Goal: Information Seeking & Learning: Find specific fact

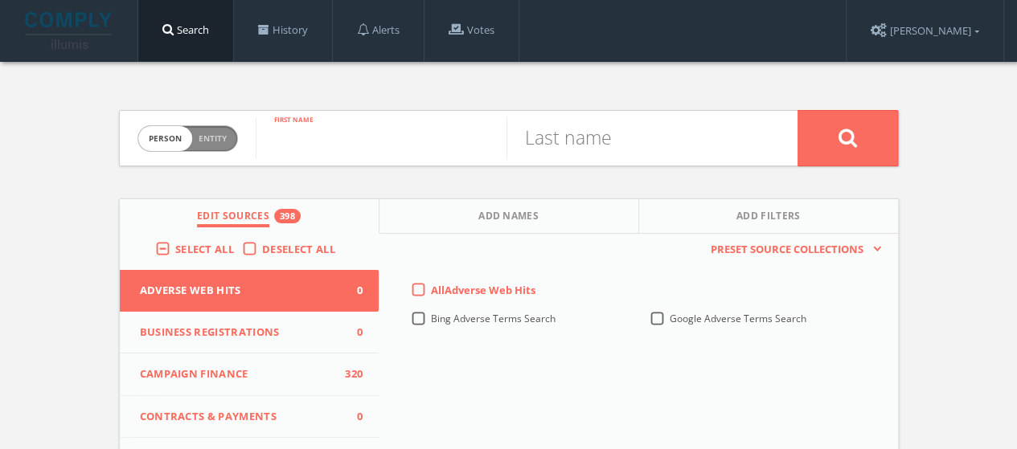
click at [426, 121] on input "text" at bounding box center [381, 138] width 251 height 42
click at [267, 256] on span "Deselect All" at bounding box center [298, 249] width 73 height 14
click at [0, 0] on input "Deselect All" at bounding box center [0, 0] width 0 height 0
click at [226, 245] on span "Select All" at bounding box center [204, 249] width 59 height 14
click at [0, 0] on input "Select All" at bounding box center [0, 0] width 0 height 0
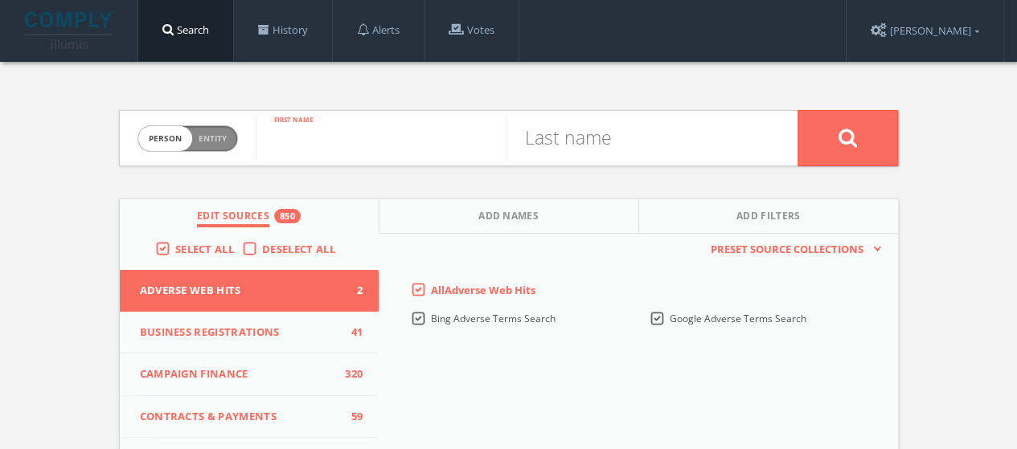
click at [334, 150] on input "text" at bounding box center [381, 138] width 251 height 42
type input "[PERSON_NAME]"
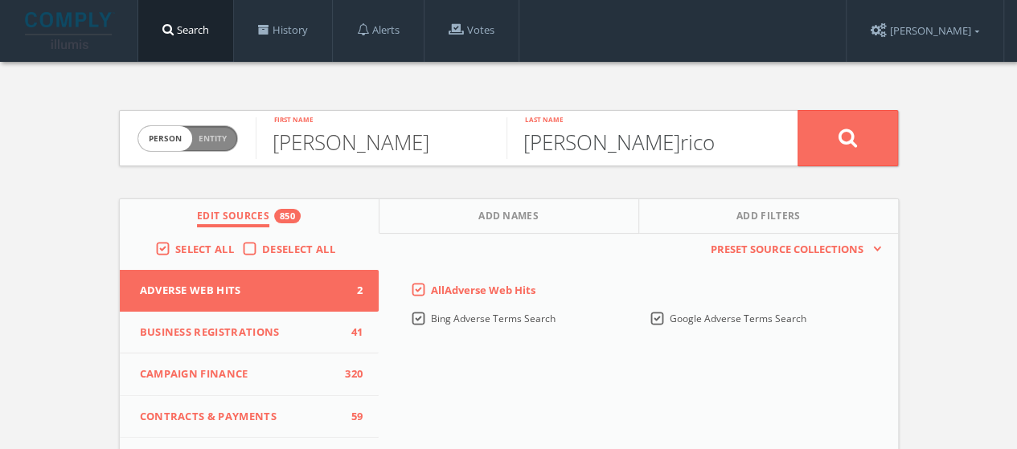
type input "[PERSON_NAME]rico"
click at [798, 110] on button at bounding box center [848, 138] width 101 height 56
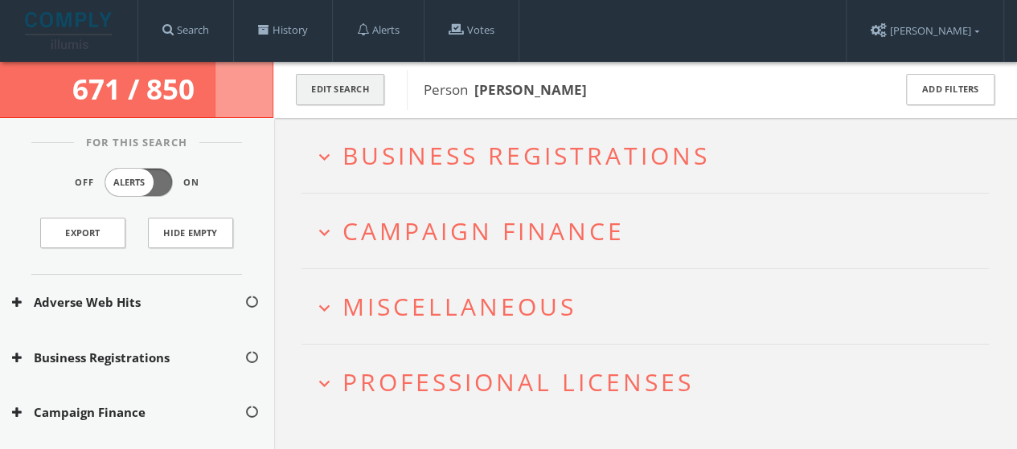
click at [371, 86] on button "Edit Search" at bounding box center [340, 89] width 88 height 31
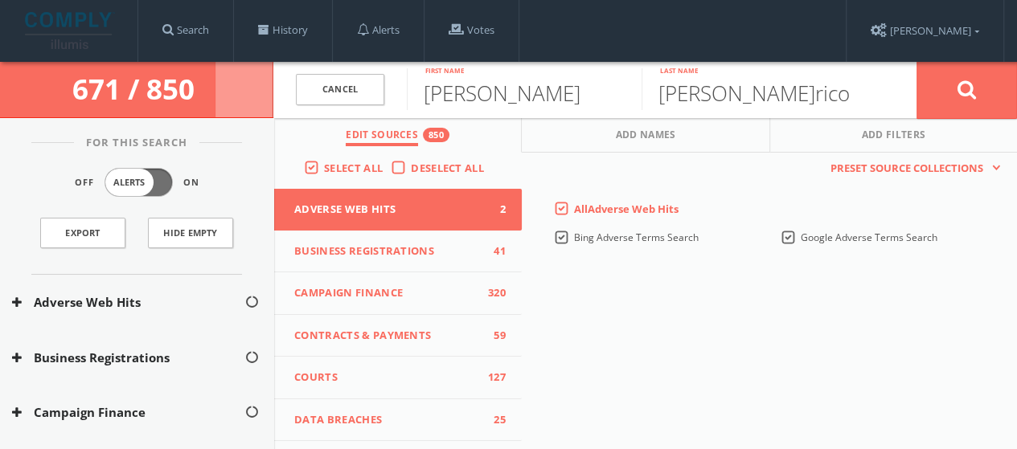
click at [428, 170] on span "Deselect All" at bounding box center [447, 168] width 73 height 14
click at [0, 0] on input "Deselect All" at bounding box center [0, 0] width 0 height 0
click at [345, 172] on span "Select All" at bounding box center [353, 168] width 59 height 14
click at [0, 0] on input "Select All" at bounding box center [0, 0] width 0 height 0
click at [983, 88] on button at bounding box center [967, 90] width 101 height 58
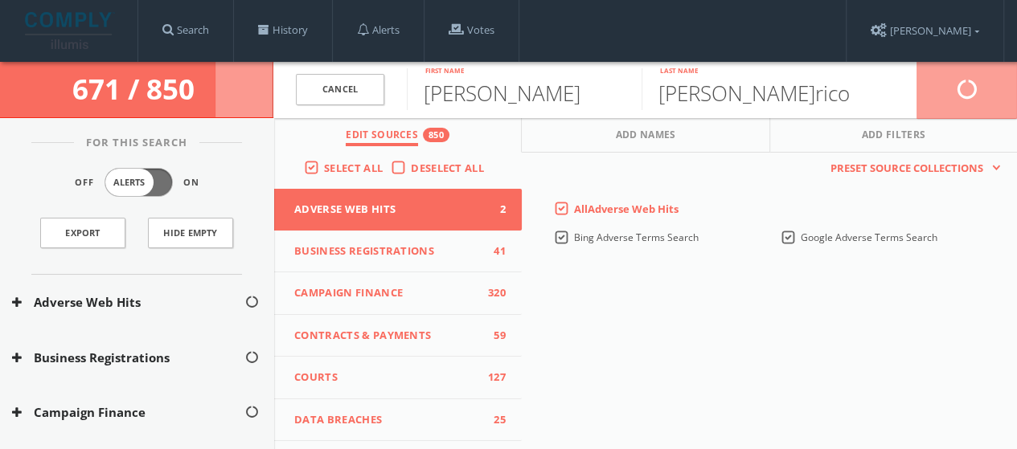
click at [384, 76] on div "Cancel" at bounding box center [339, 90] width 133 height 56
click at [359, 81] on link "Cancel" at bounding box center [340, 89] width 88 height 31
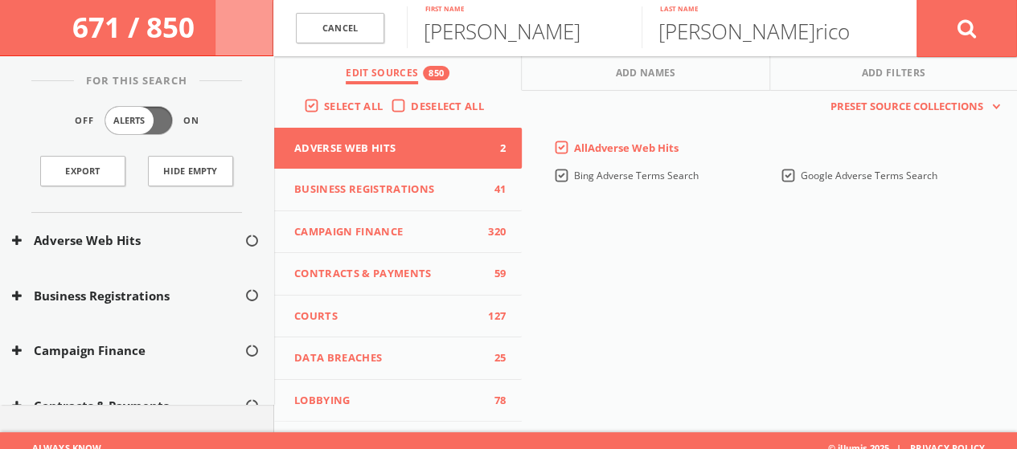
scroll to position [93, 0]
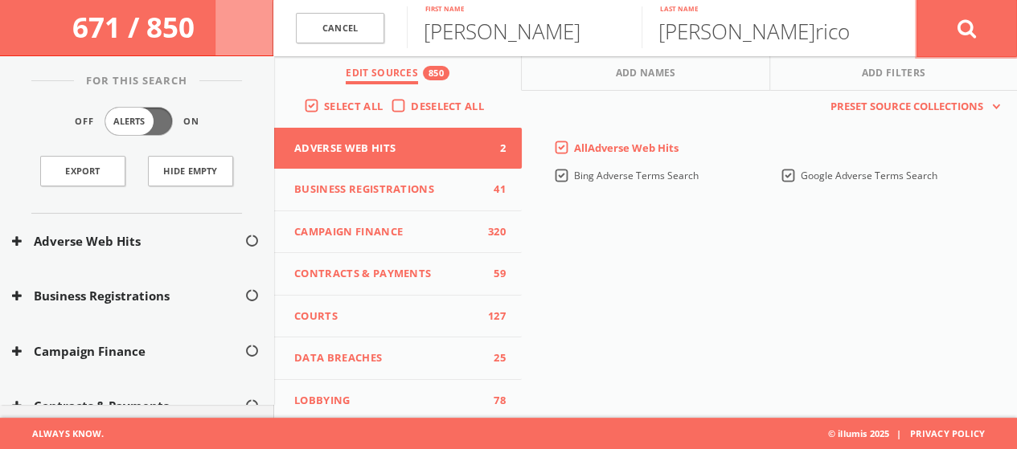
click at [973, 47] on button at bounding box center [967, 28] width 101 height 58
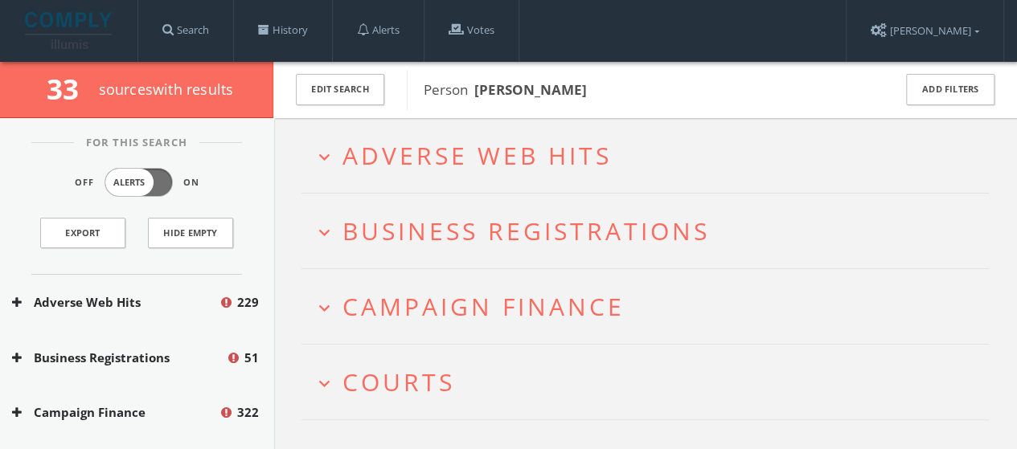
click at [494, 187] on h2 "expand_more Adverse Web Hits" at bounding box center [645, 155] width 687 height 75
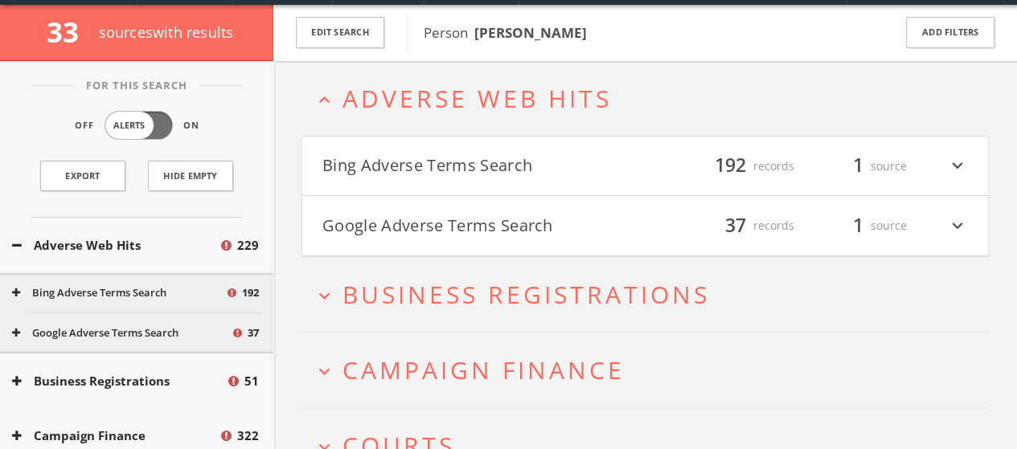
click at [494, 187] on h4 "Bing Adverse Terms Search filter_list 192 records 1 source expand_more" at bounding box center [645, 167] width 686 height 60
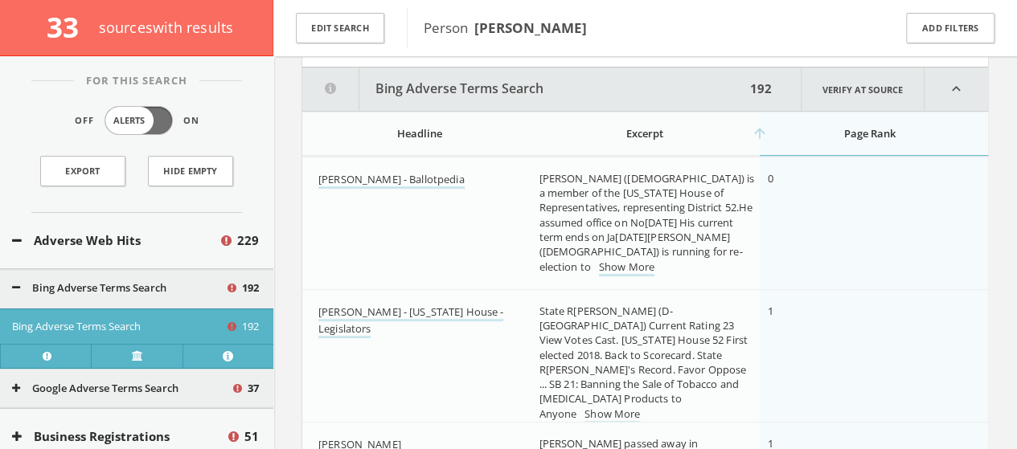
scroll to position [196, 0]
click at [961, 76] on icon "expand_less" at bounding box center [957, 87] width 64 height 43
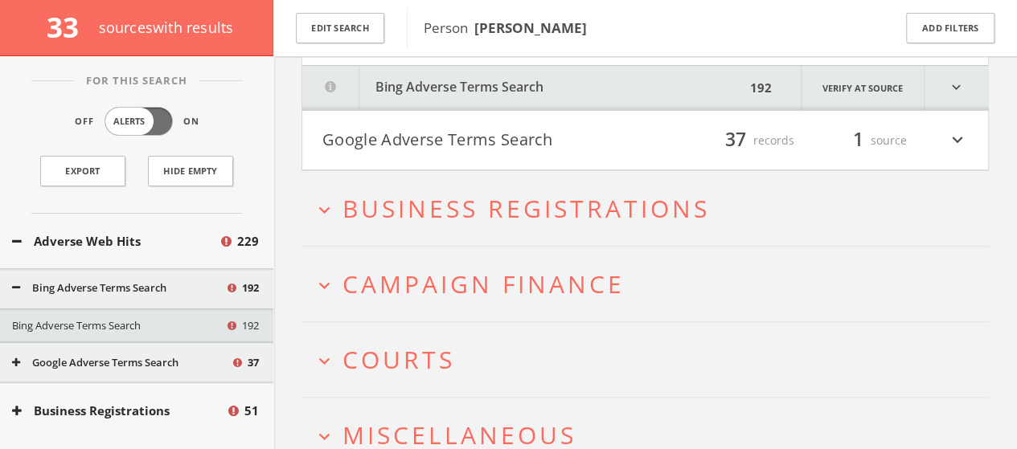
drag, startPoint x: 715, startPoint y: 212, endPoint x: 558, endPoint y: 217, distance: 156.9
click at [558, 217] on span "Business Registrations" at bounding box center [526, 208] width 367 height 33
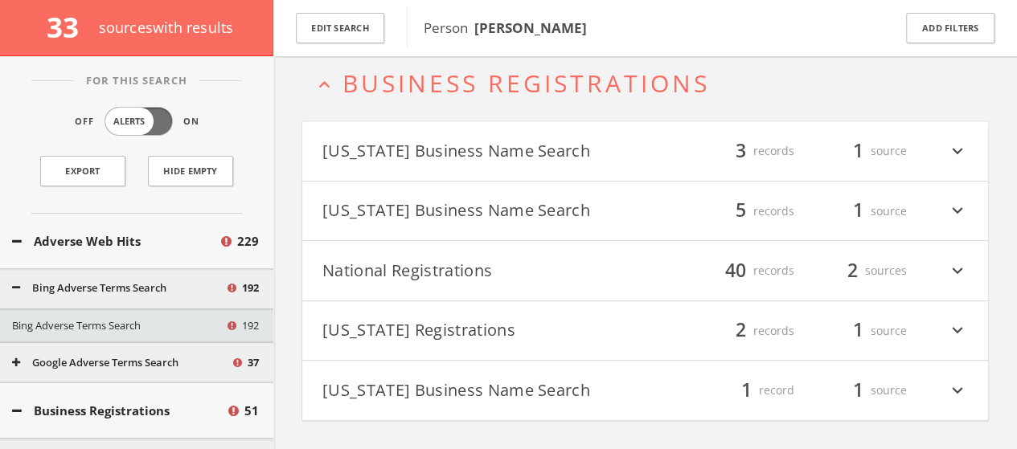
scroll to position [331, 0]
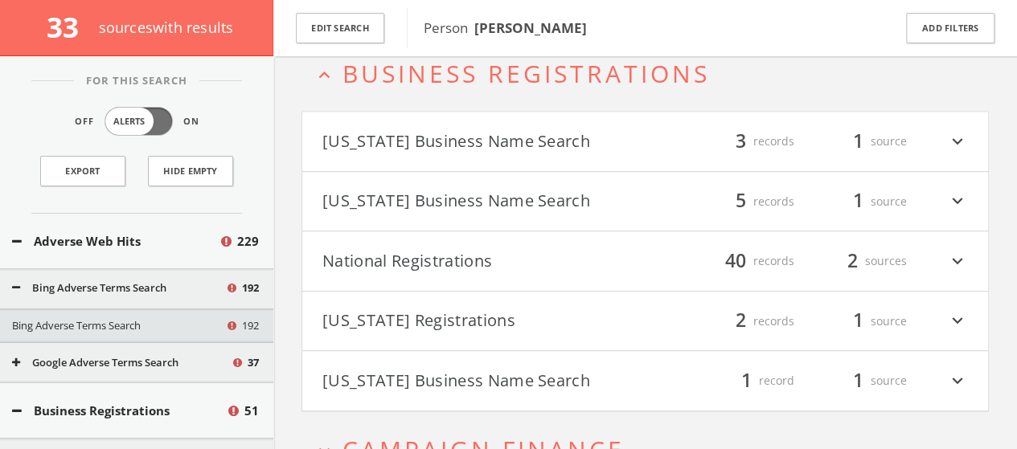
click at [911, 256] on div "filter_list 40 records 2 sources expand_more" at bounding box center [807, 261] width 323 height 27
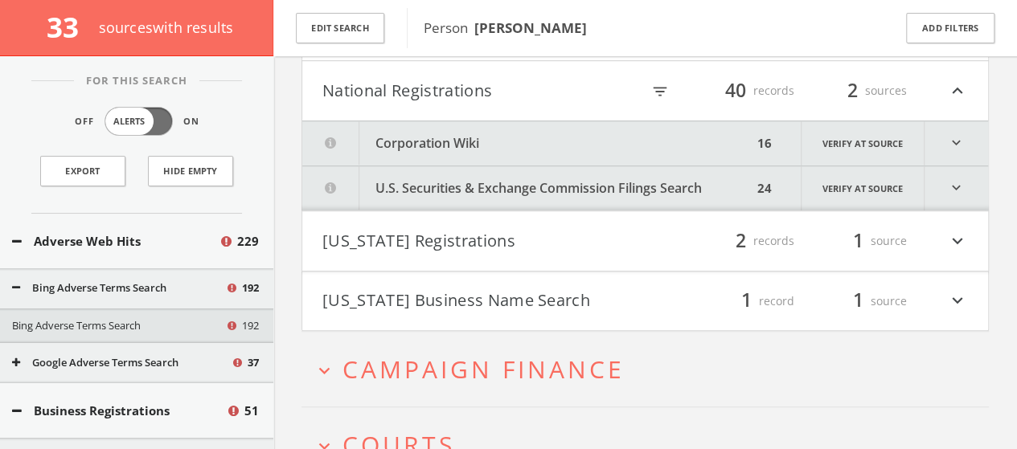
scroll to position [503, 0]
click at [962, 112] on h4 "National Registrations filter_list 40 records 2 sources expand_less" at bounding box center [645, 90] width 686 height 60
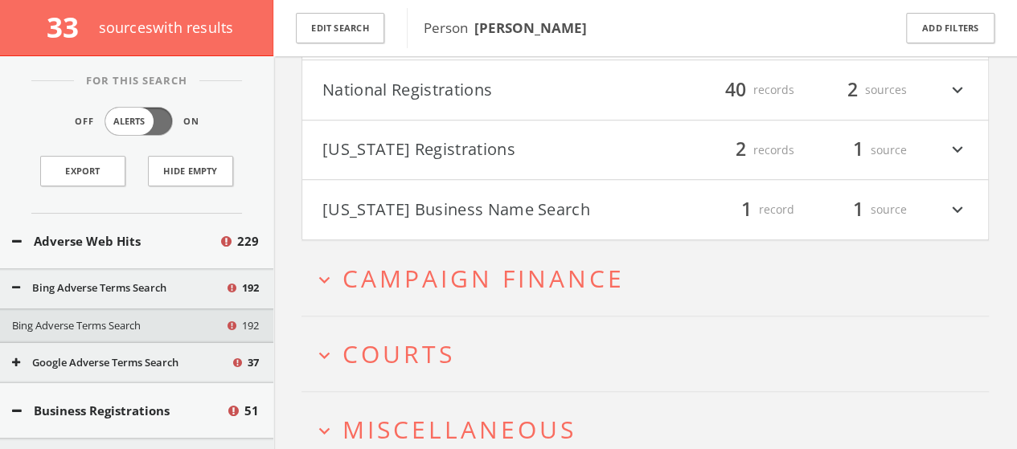
click at [941, 92] on div "filter_list 40 records 2 sources expand_more" at bounding box center [807, 89] width 323 height 27
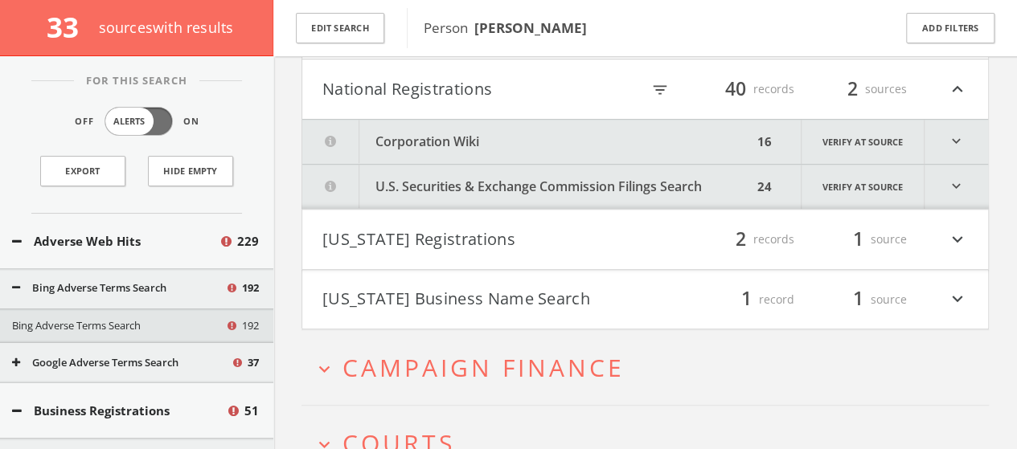
click at [959, 148] on icon "expand_more" at bounding box center [957, 142] width 64 height 44
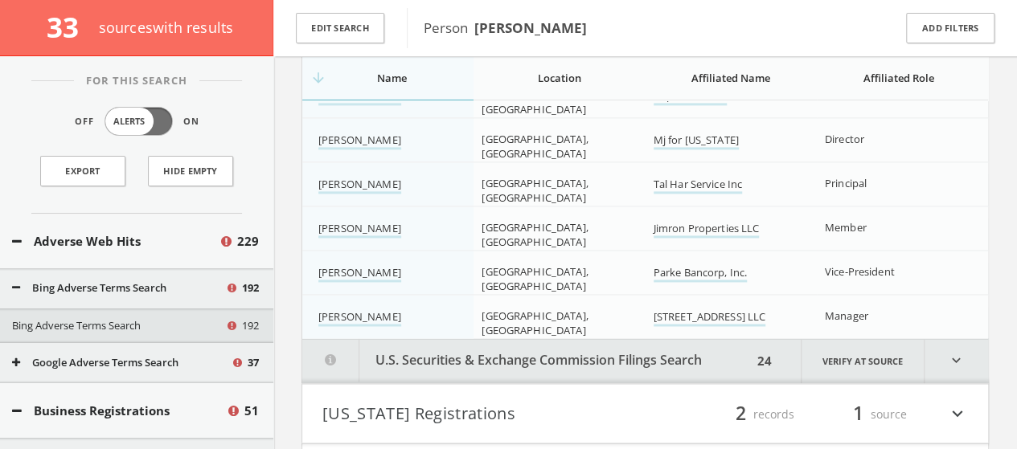
scroll to position [1174, 0]
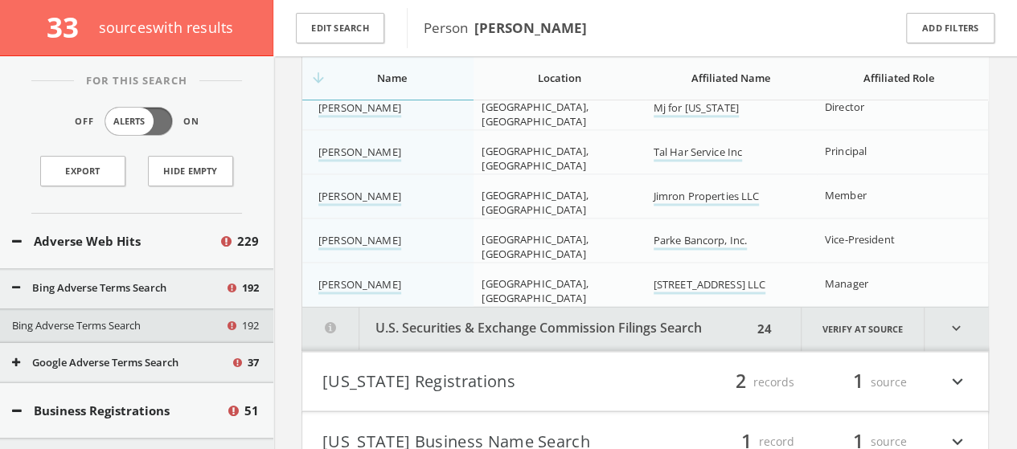
click at [953, 318] on icon "expand_more" at bounding box center [957, 329] width 64 height 44
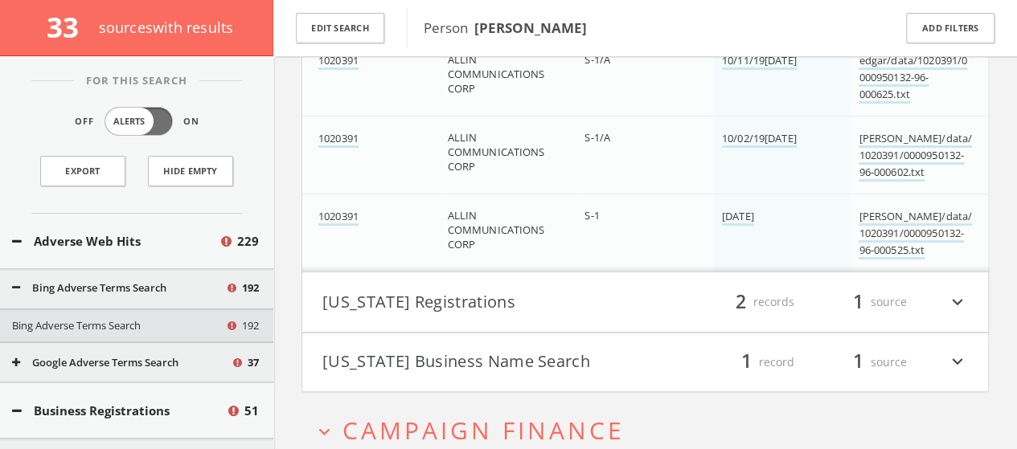
scroll to position [3318, 0]
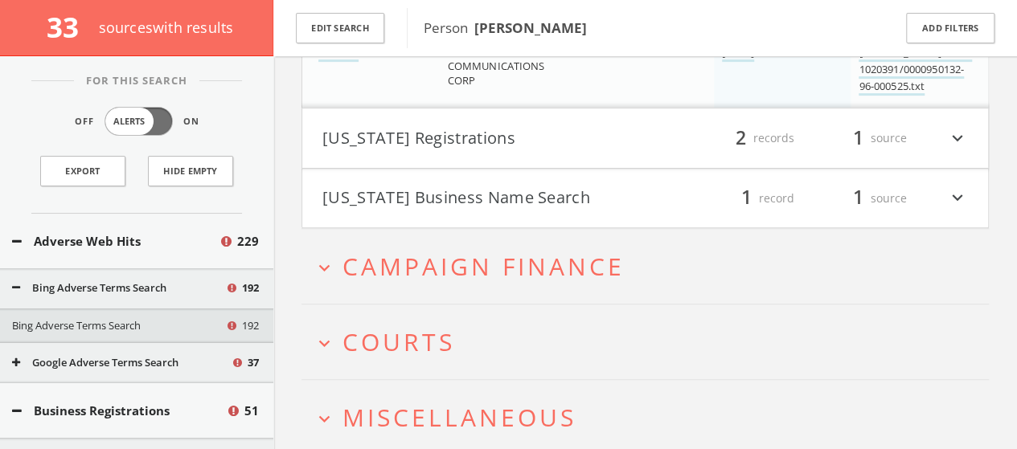
click at [873, 261] on button "expand_more Campaign Finance" at bounding box center [651, 266] width 675 height 27
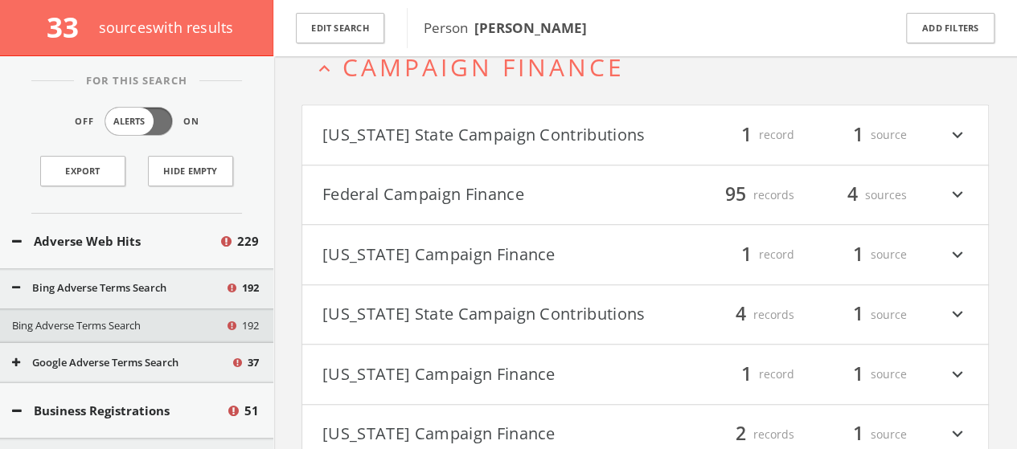
click at [893, 139] on div "1 source" at bounding box center [858, 134] width 96 height 27
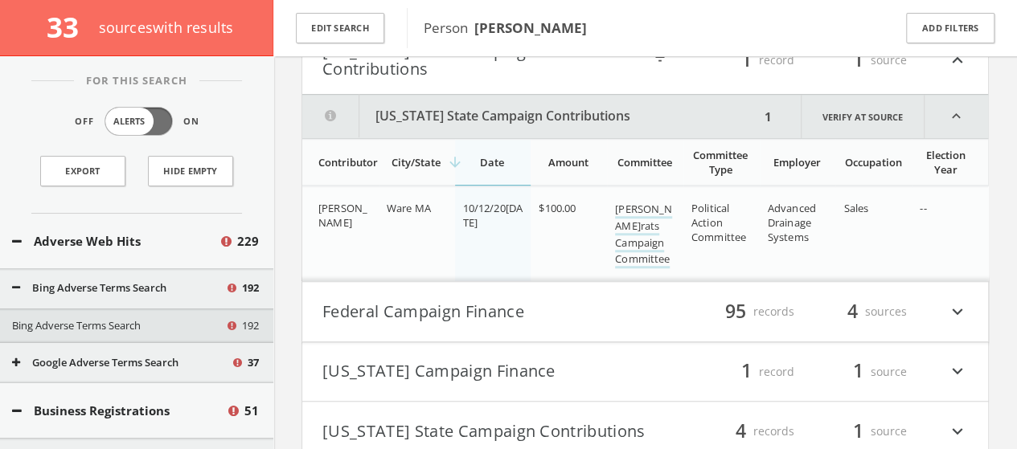
scroll to position [3564, 0]
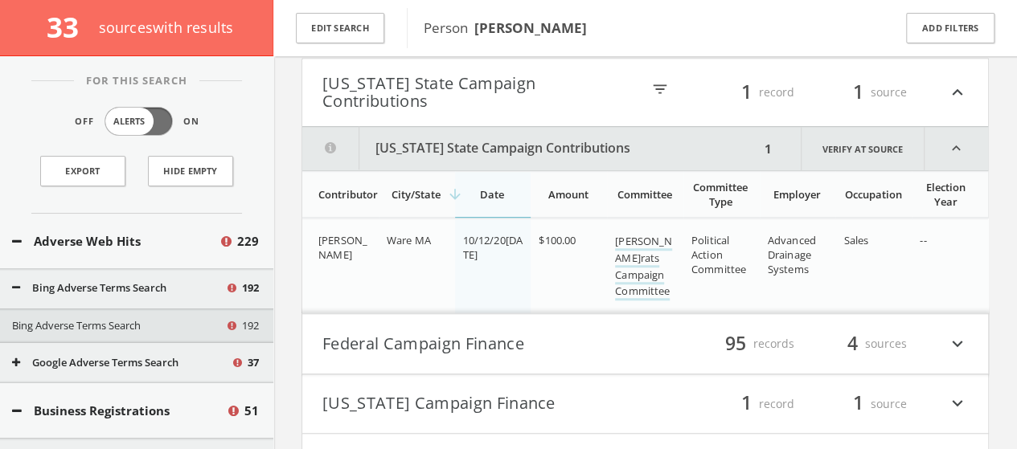
click at [920, 78] on div "filter_list 1 record 1 source expand_less" at bounding box center [804, 92] width 327 height 35
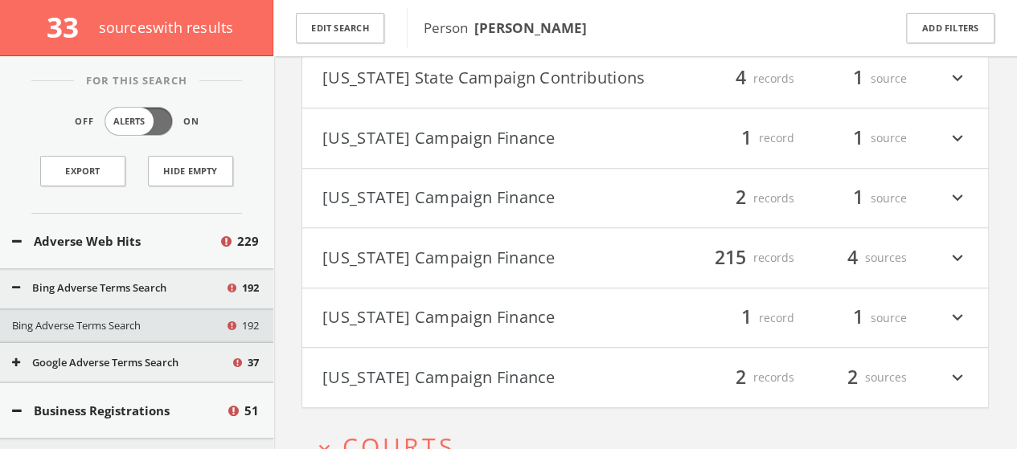
scroll to position [3757, 0]
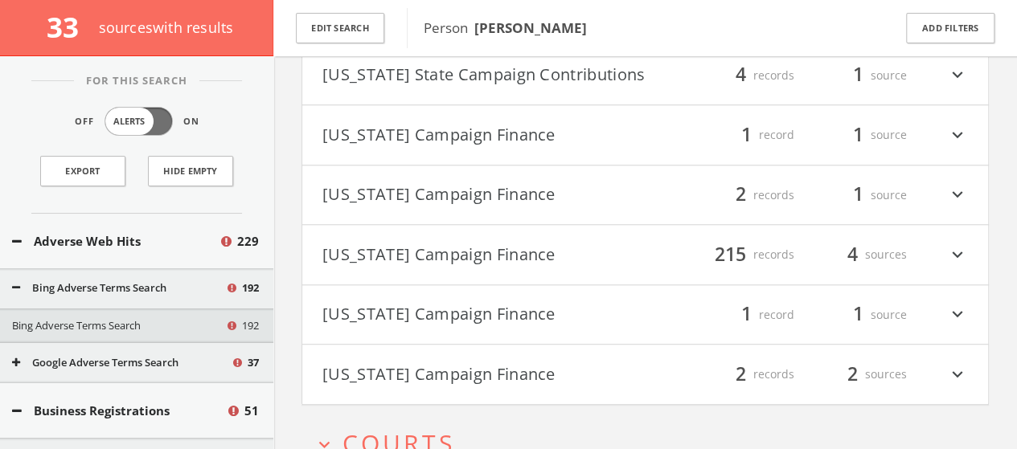
click at [893, 208] on div "1 source" at bounding box center [858, 195] width 96 height 27
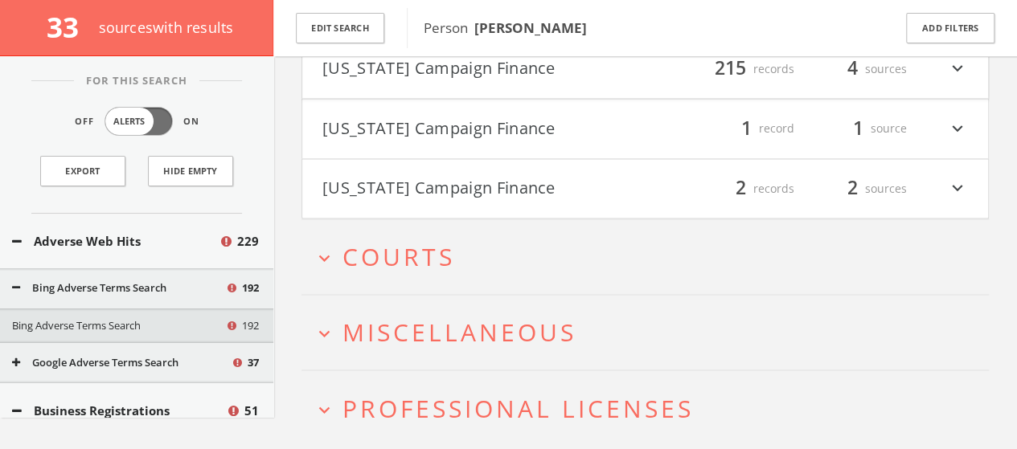
scroll to position [4274, 0]
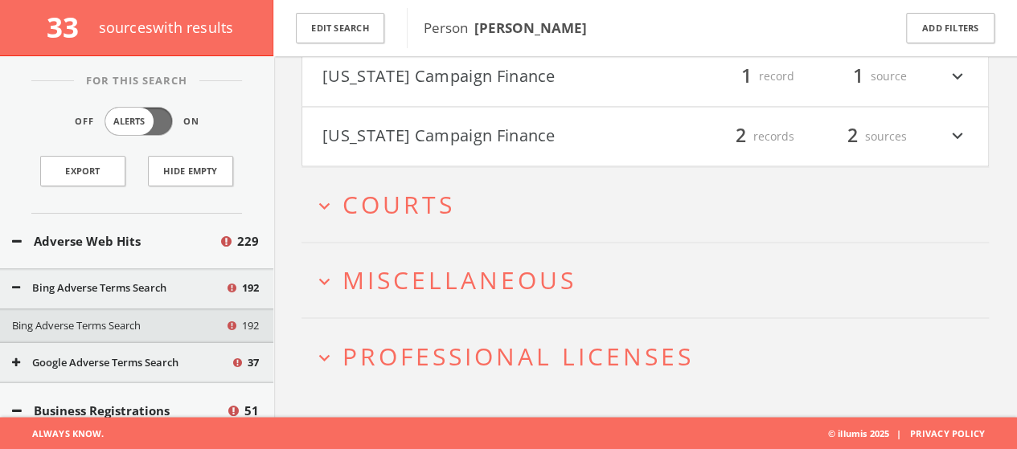
click at [850, 195] on button "expand_more Courts" at bounding box center [651, 204] width 675 height 27
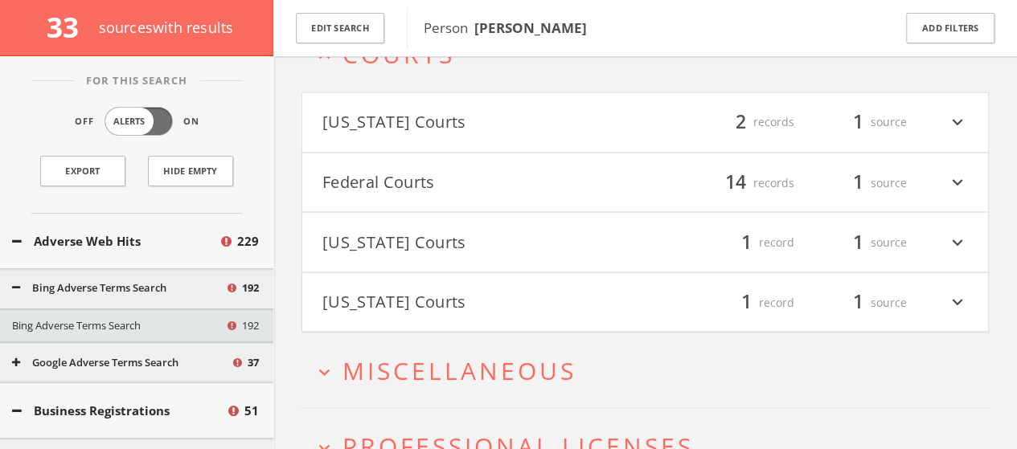
scroll to position [4419, 0]
drag, startPoint x: 850, startPoint y: 195, endPoint x: 500, endPoint y: 163, distance: 351.2
click at [500, 163] on h4 "Federal Courts filter_list 14 records 1 source expand_more" at bounding box center [645, 181] width 686 height 60
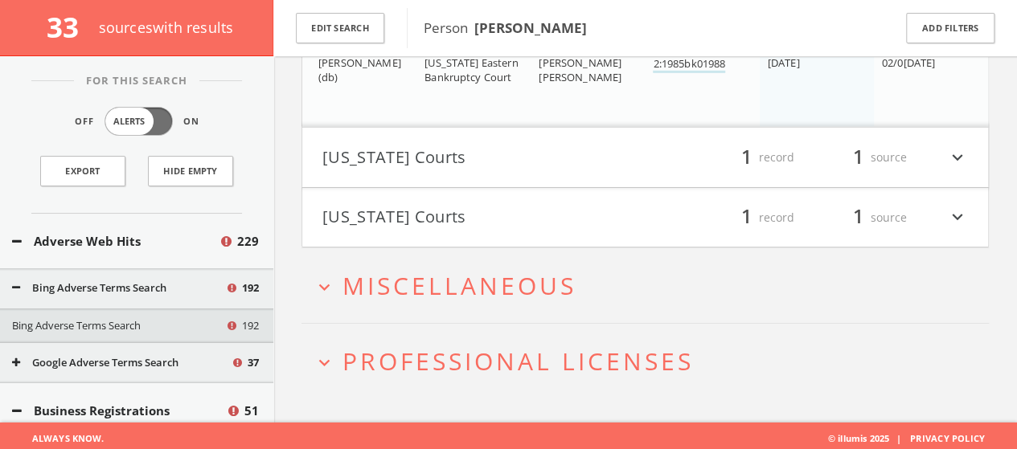
scroll to position [5577, 0]
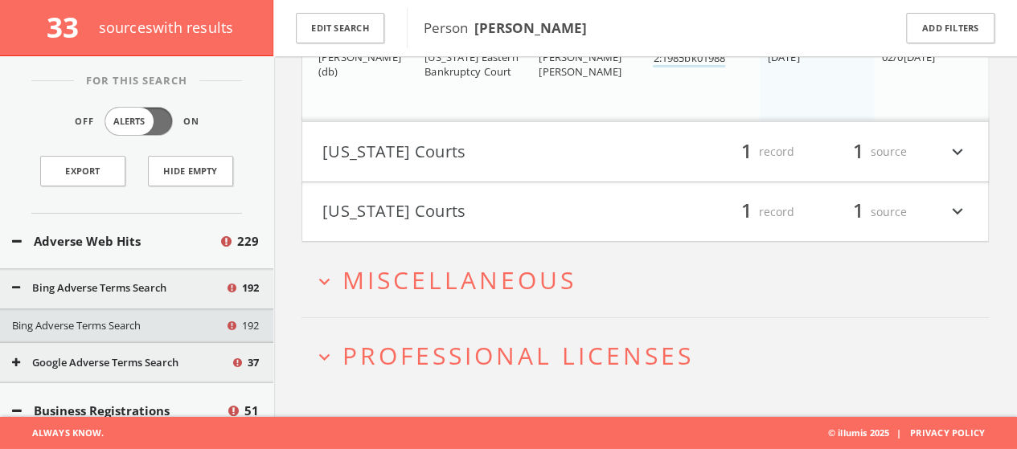
click at [475, 303] on h2 "expand_more Miscellaneous" at bounding box center [645, 280] width 687 height 75
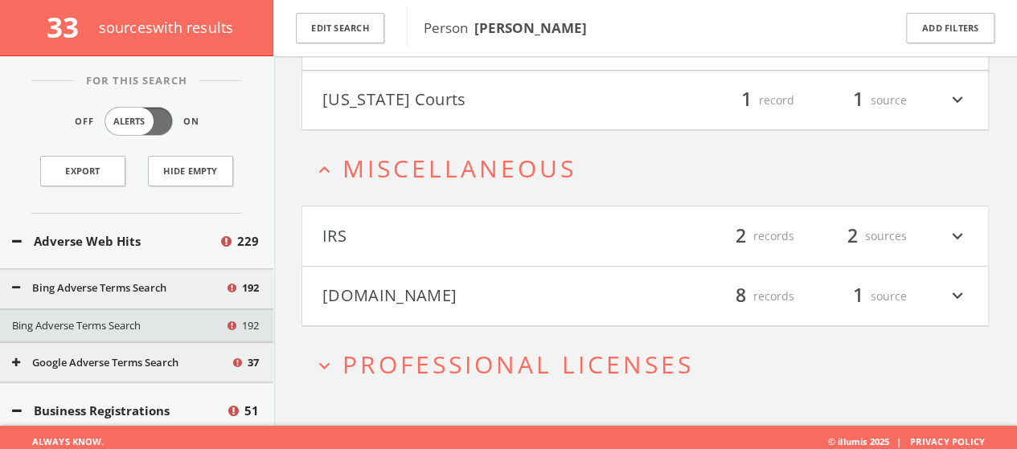
scroll to position [5696, 0]
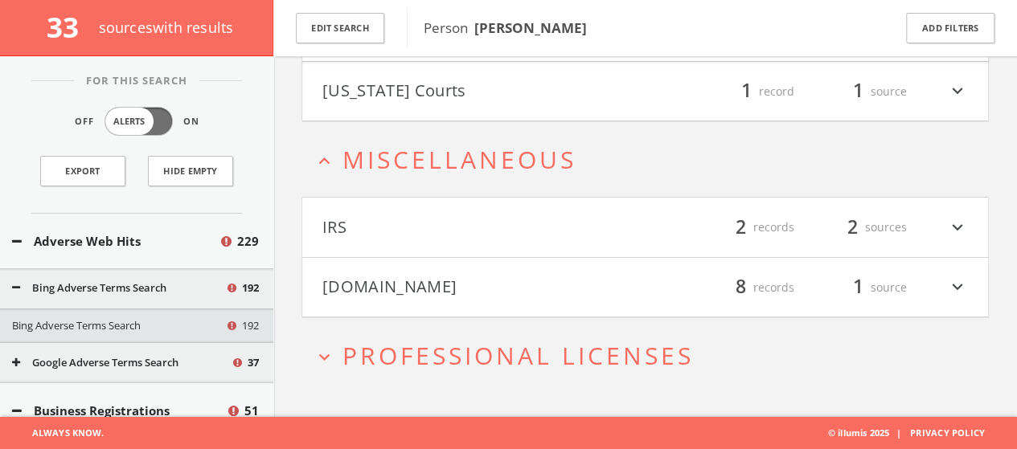
click at [537, 214] on h4 "IRS filter_list 2 records 2 sources expand_more" at bounding box center [645, 228] width 686 height 60
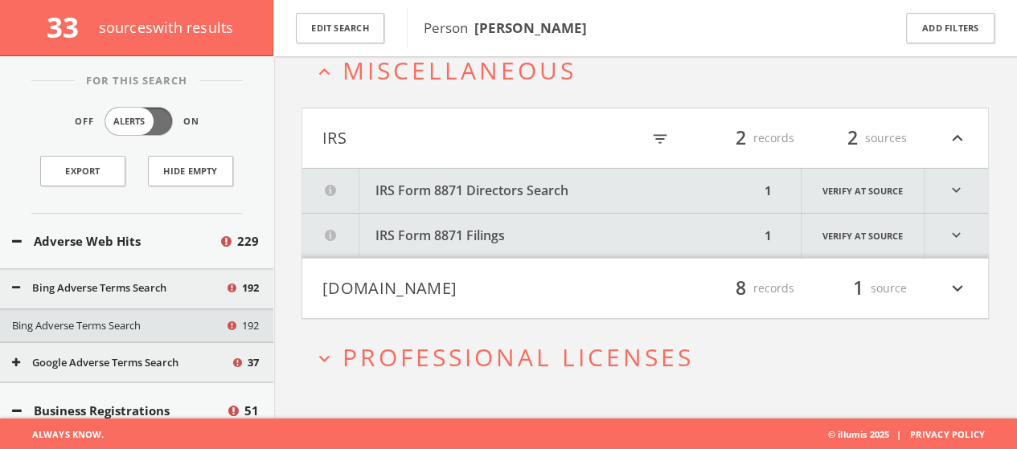
scroll to position [5786, 0]
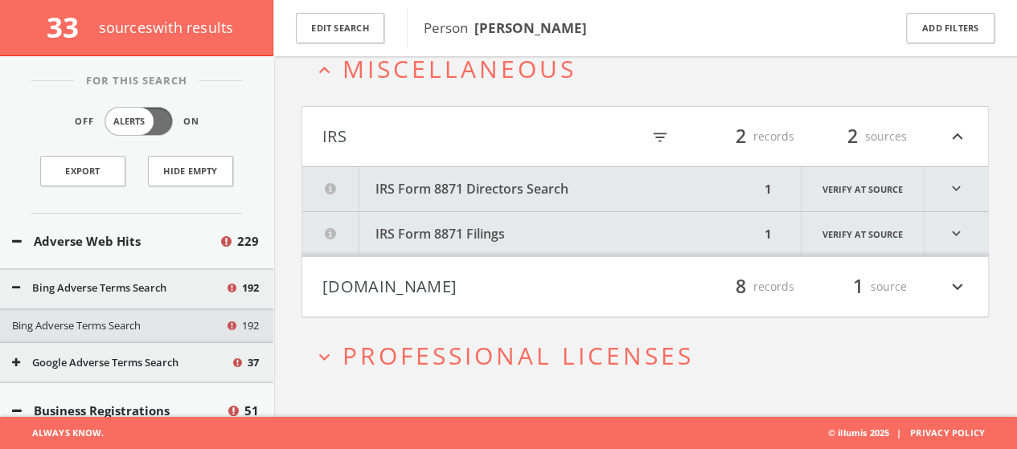
click at [540, 263] on h4 "[DOMAIN_NAME] filter_list 8 records 1 source expand_more" at bounding box center [645, 287] width 686 height 60
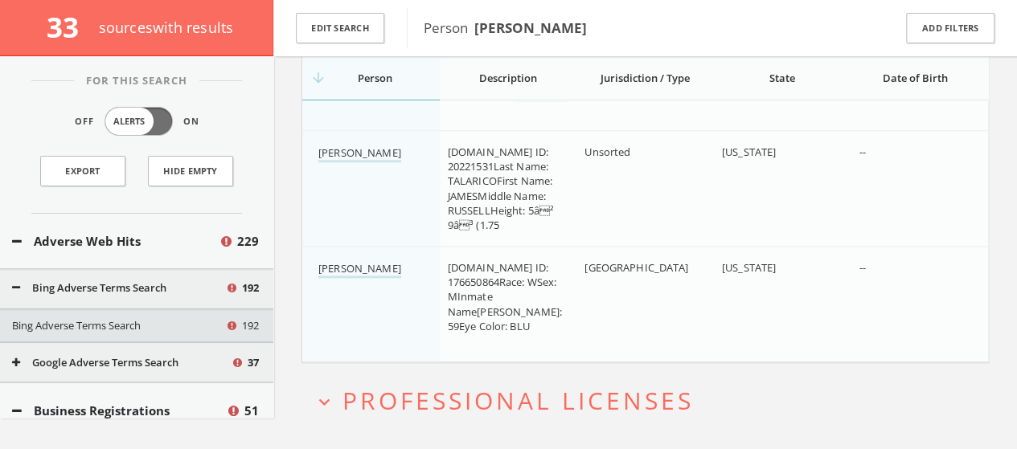
scroll to position [6938, 0]
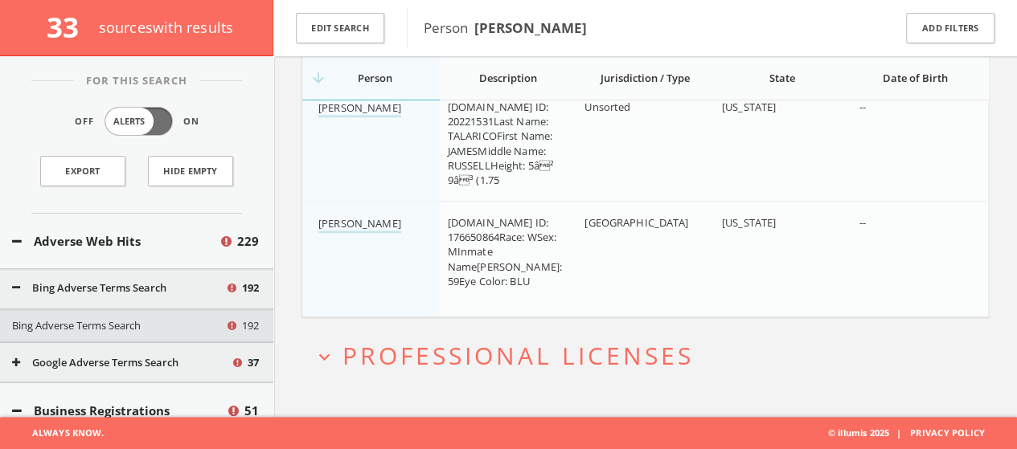
click at [569, 347] on span "Professional Licenses" at bounding box center [518, 355] width 351 height 33
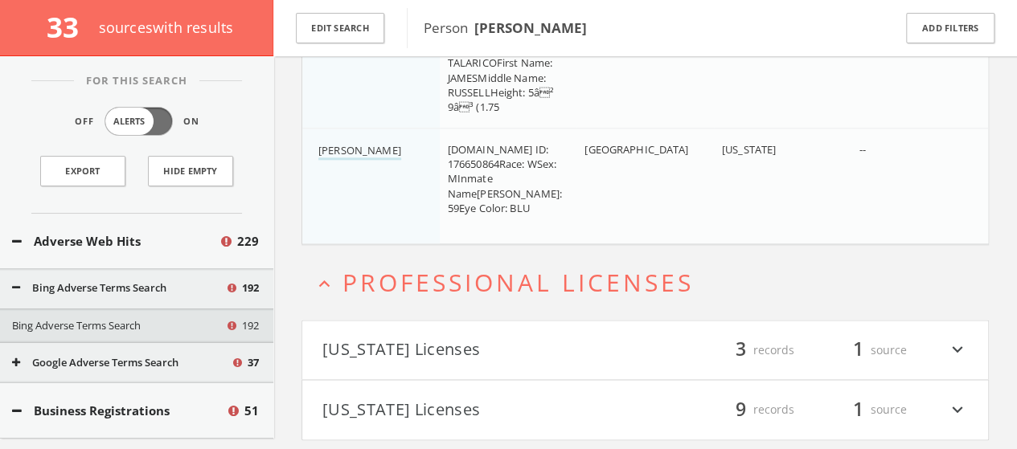
scroll to position [7058, 0]
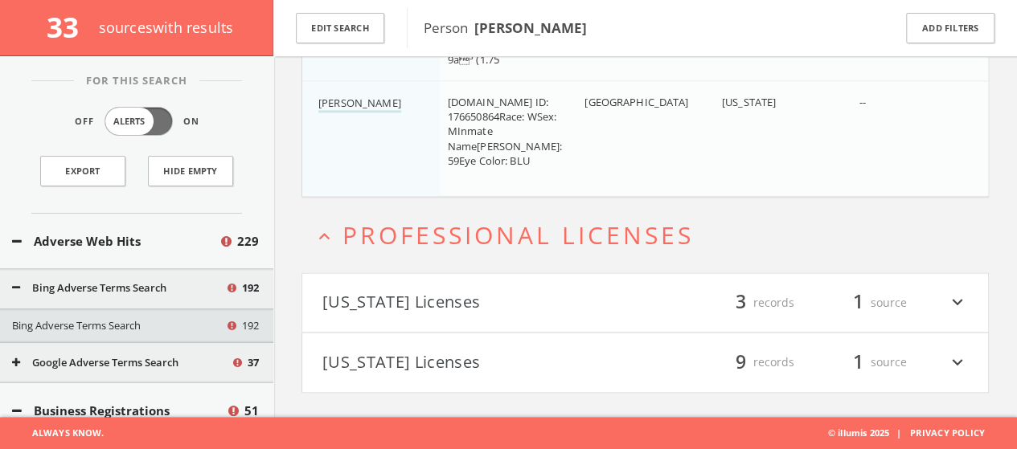
drag, startPoint x: 639, startPoint y: 250, endPoint x: 643, endPoint y: 284, distance: 34.0
click at [643, 284] on div "expand_less Professional Licenses [US_STATE] Licenses filter_list 3 records 1 s…" at bounding box center [645, 295] width 687 height 195
click at [643, 284] on h4 "[US_STATE] Licenses filter_list 3 records 1 source expand_more" at bounding box center [645, 303] width 686 height 60
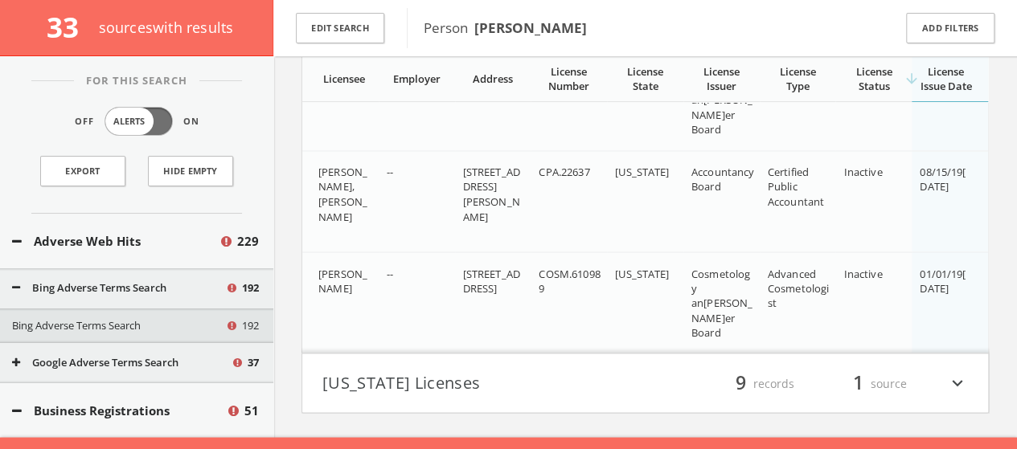
scroll to position [7469, 0]
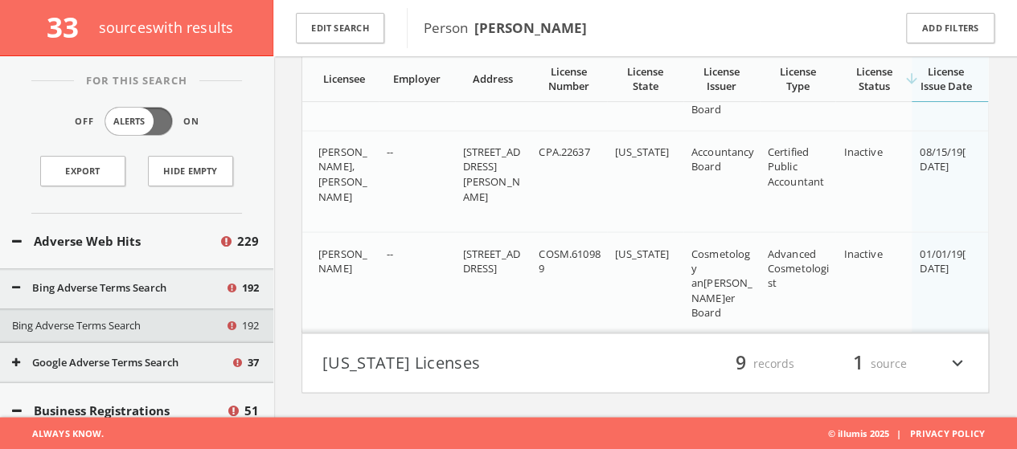
click at [641, 359] on button "[US_STATE] Licenses" at bounding box center [483, 363] width 323 height 27
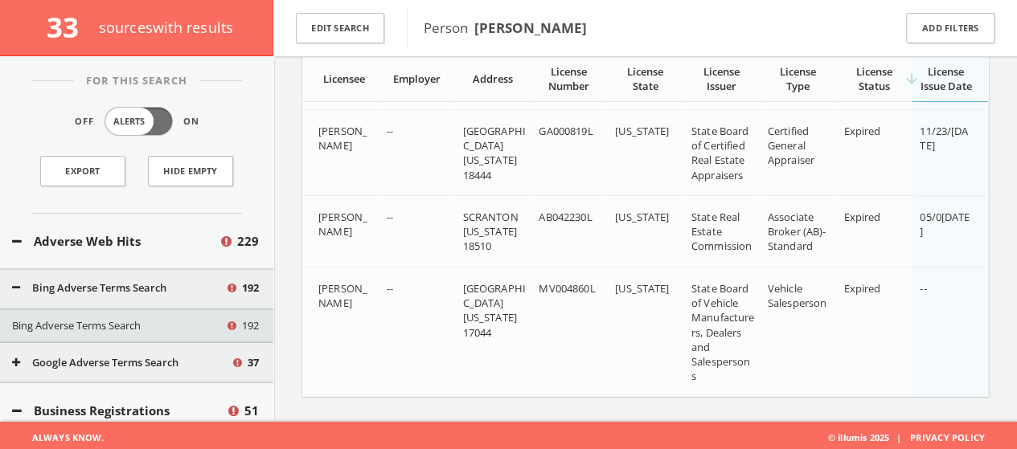
scroll to position [8481, 0]
